Goal: Transaction & Acquisition: Subscribe to service/newsletter

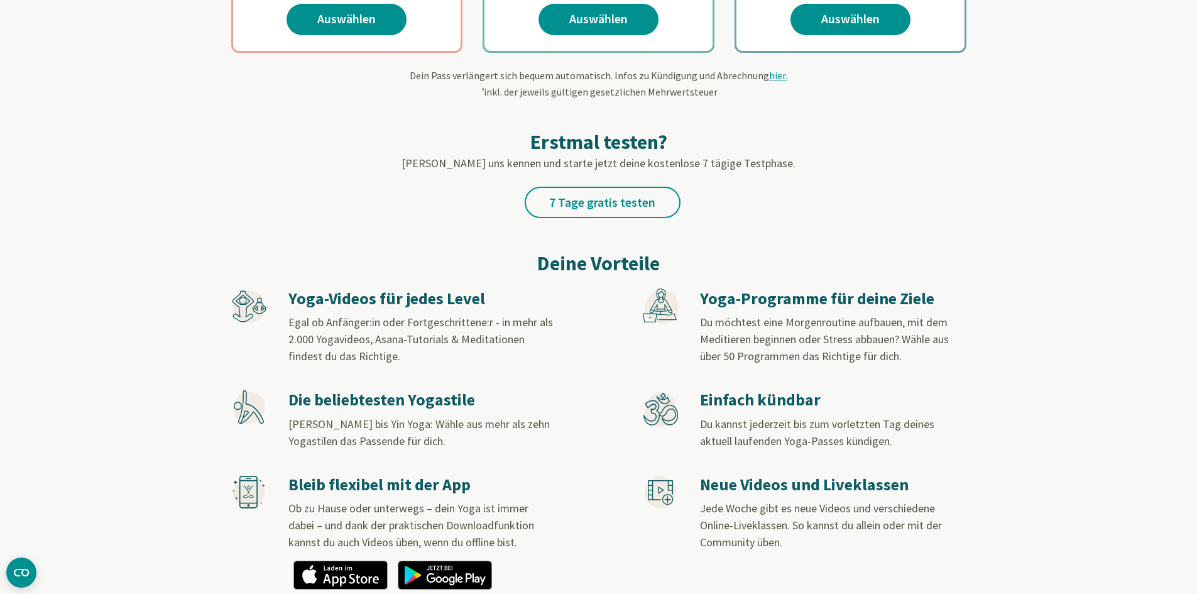
scroll to position [377, 0]
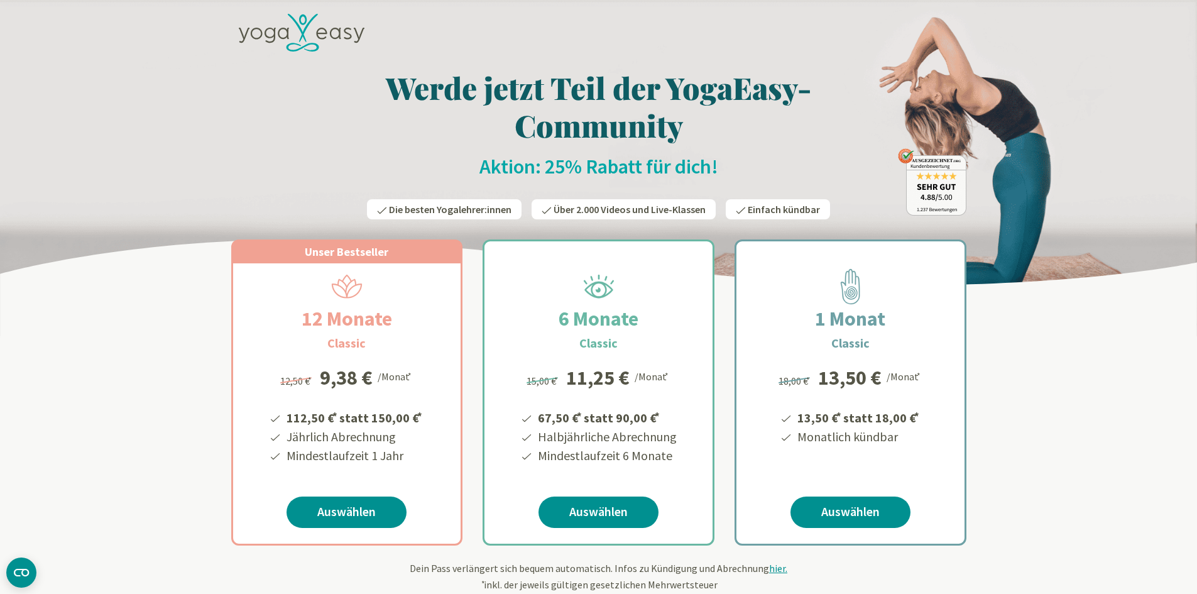
click at [521, 89] on h1 "Werde jetzt Teil der YogaEasy-Community" at bounding box center [598, 106] width 735 height 75
